Goal: Find specific page/section: Find specific page/section

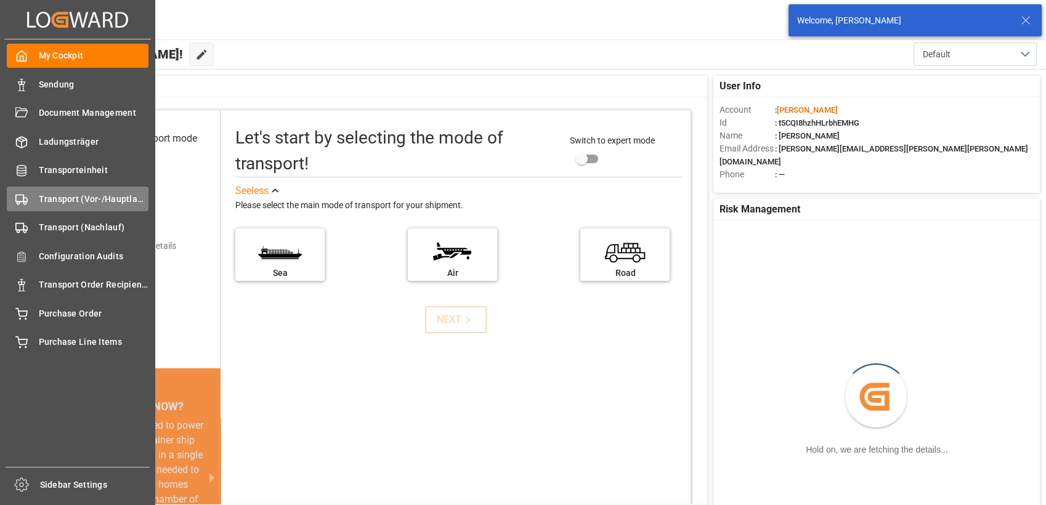
click at [36, 199] on div "Transport (Vor-/Hauptlauf) Transport (Vor-/Hauptlauf)" at bounding box center [78, 199] width 142 height 24
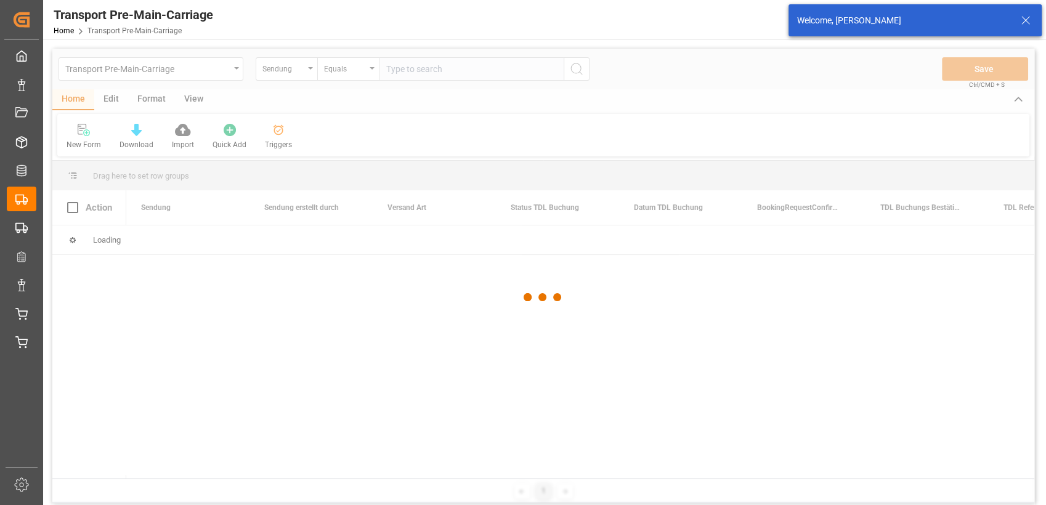
click at [149, 106] on div at bounding box center [543, 298] width 982 height 498
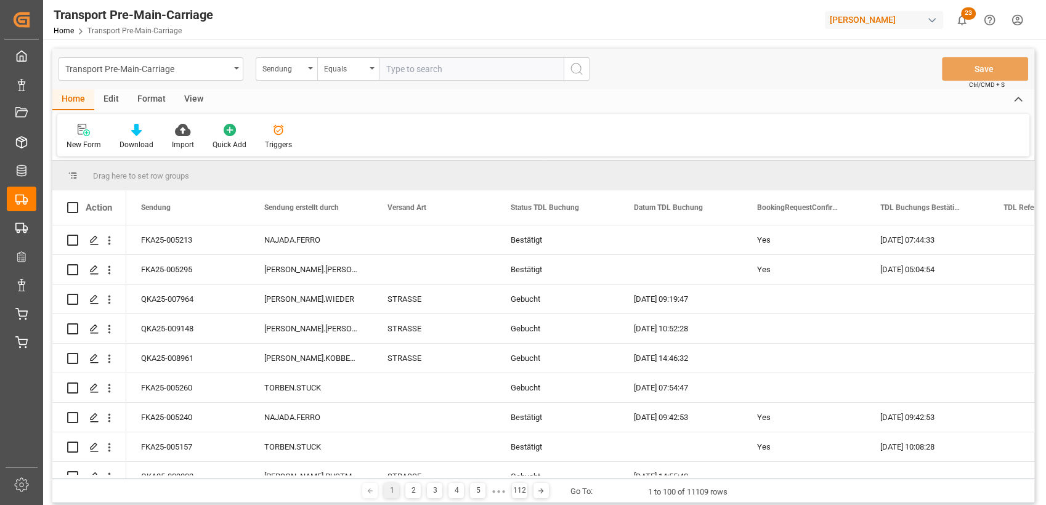
click at [156, 100] on div "Format" at bounding box center [151, 99] width 47 height 21
click at [80, 134] on icon at bounding box center [84, 130] width 11 height 12
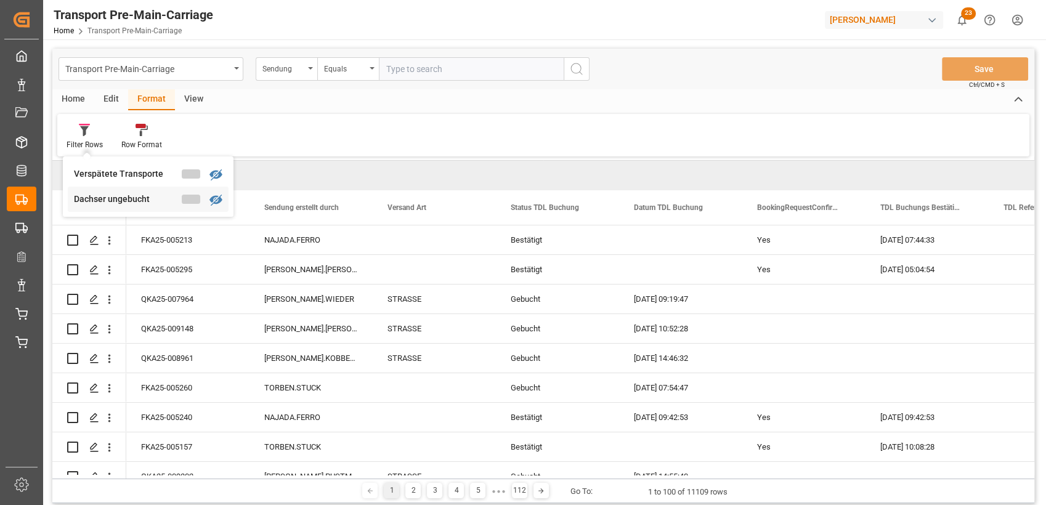
click at [103, 196] on div "Dachser ungebucht" at bounding box center [128, 199] width 108 height 13
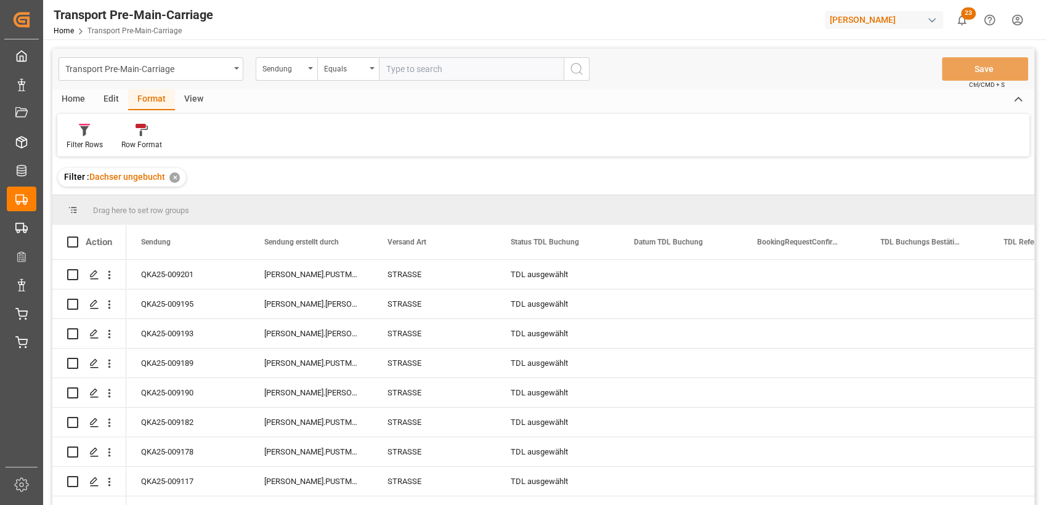
click at [195, 100] on div "View" at bounding box center [194, 99] width 38 height 21
click at [143, 130] on icon at bounding box center [140, 130] width 12 height 12
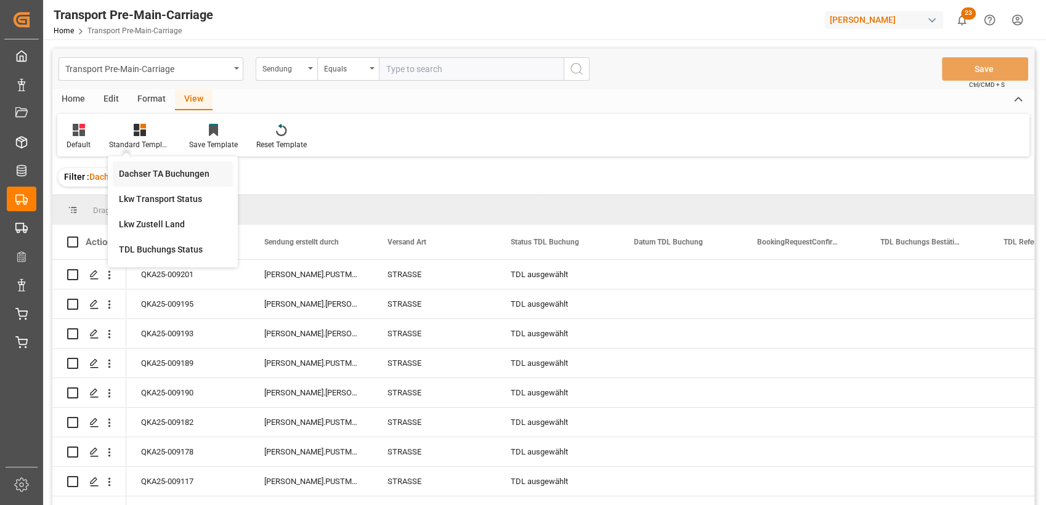
click at [151, 169] on div "Dachser TA Buchungen" at bounding box center [173, 173] width 108 height 13
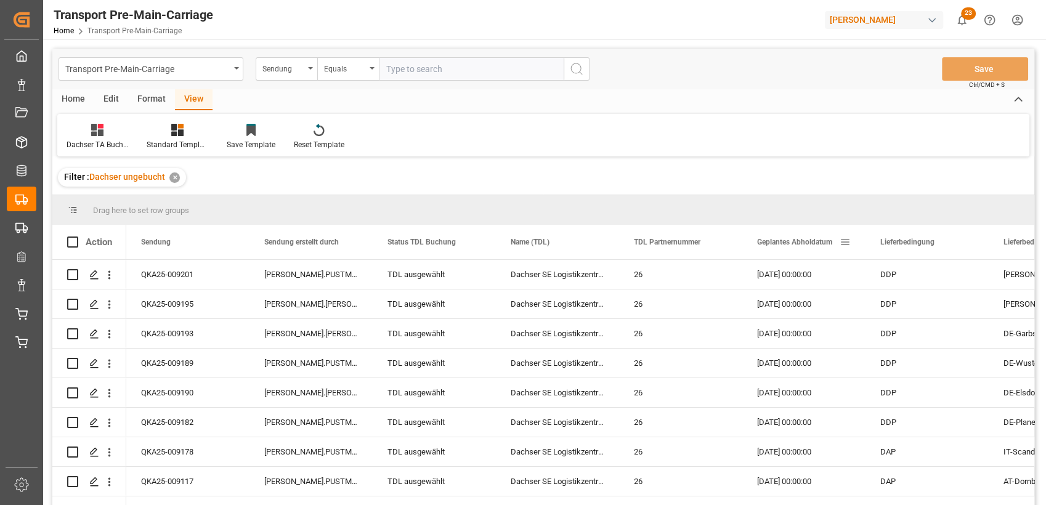
click at [772, 239] on span "Geplantes Abholdatum" at bounding box center [794, 242] width 75 height 9
